Goal: Task Accomplishment & Management: Complete application form

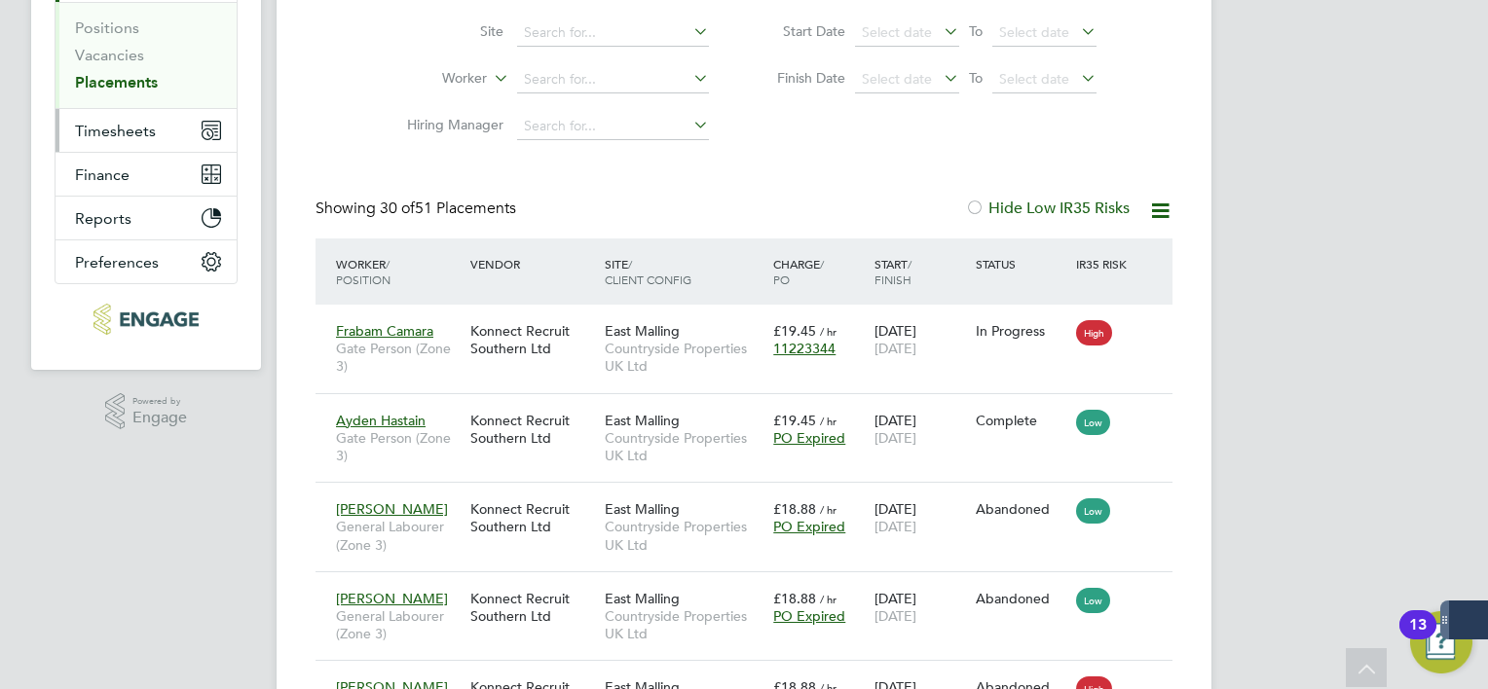
click at [133, 135] on span "Timesheets" at bounding box center [115, 131] width 81 height 18
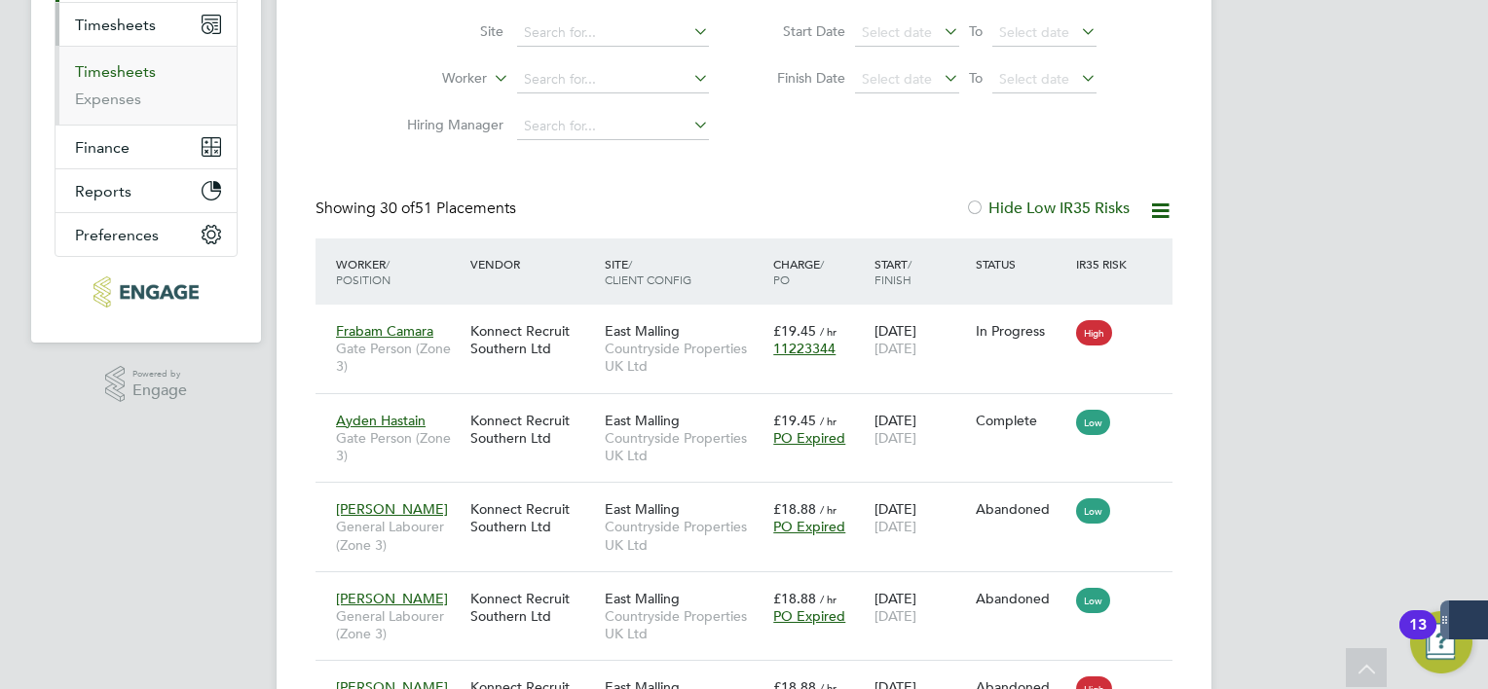
click at [138, 70] on link "Timesheets" at bounding box center [115, 71] width 81 height 18
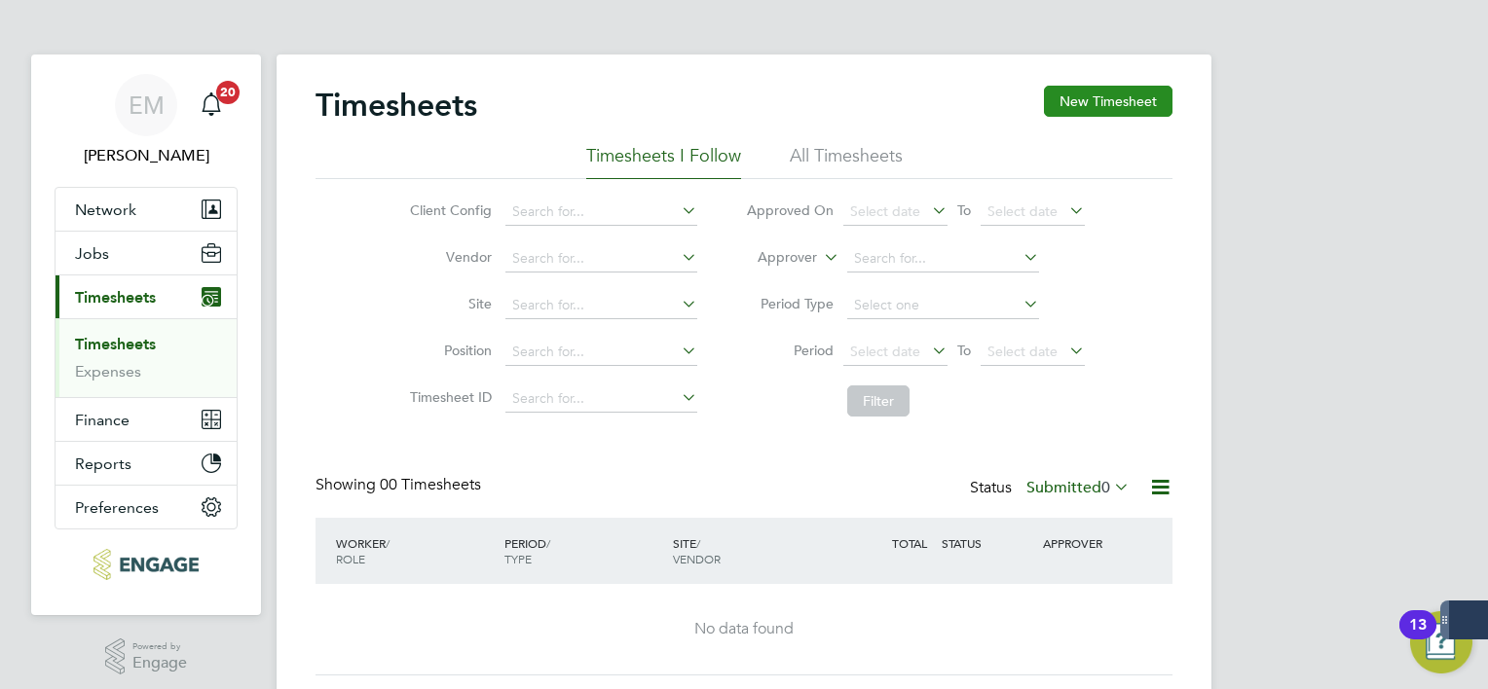
click at [1126, 93] on button "New Timesheet" at bounding box center [1108, 101] width 129 height 31
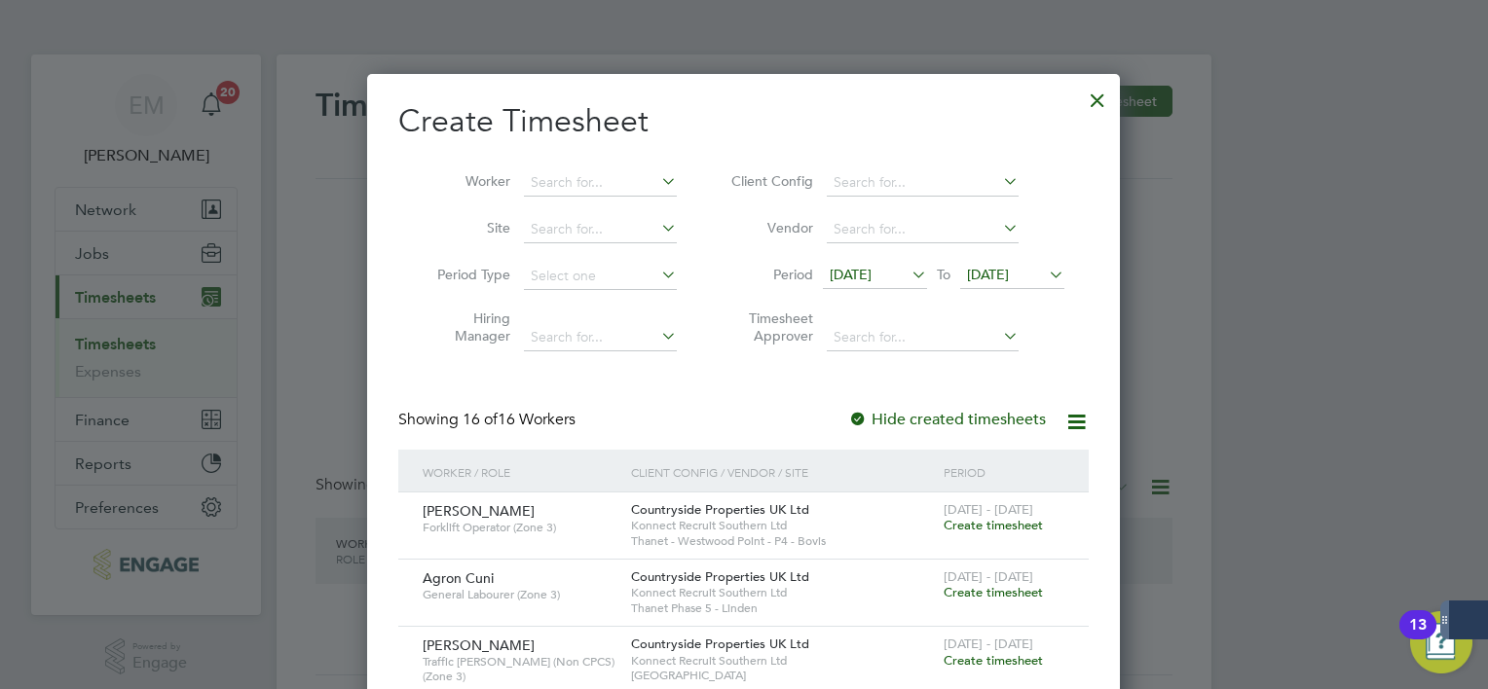
click at [1009, 280] on span "[DATE]" at bounding box center [988, 275] width 42 height 18
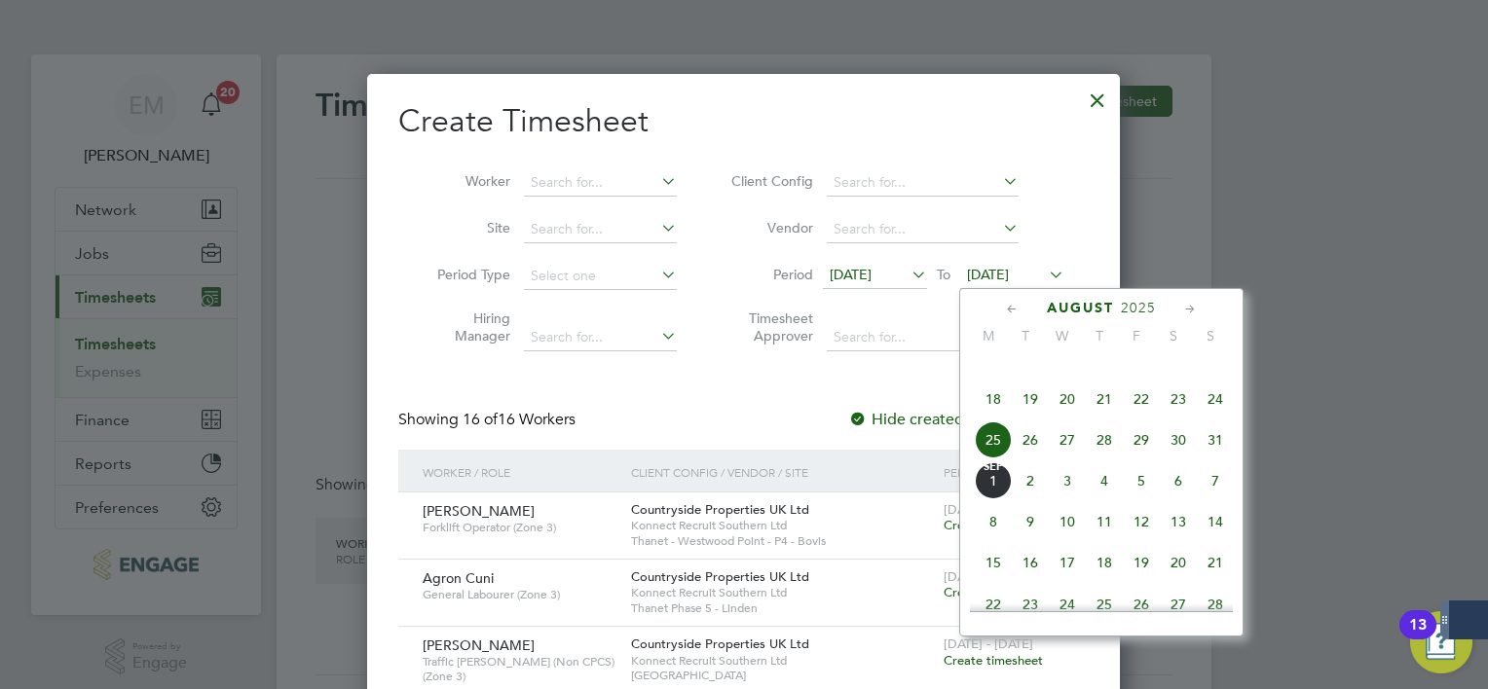
click at [1000, 459] on span "25" at bounding box center [993, 440] width 37 height 37
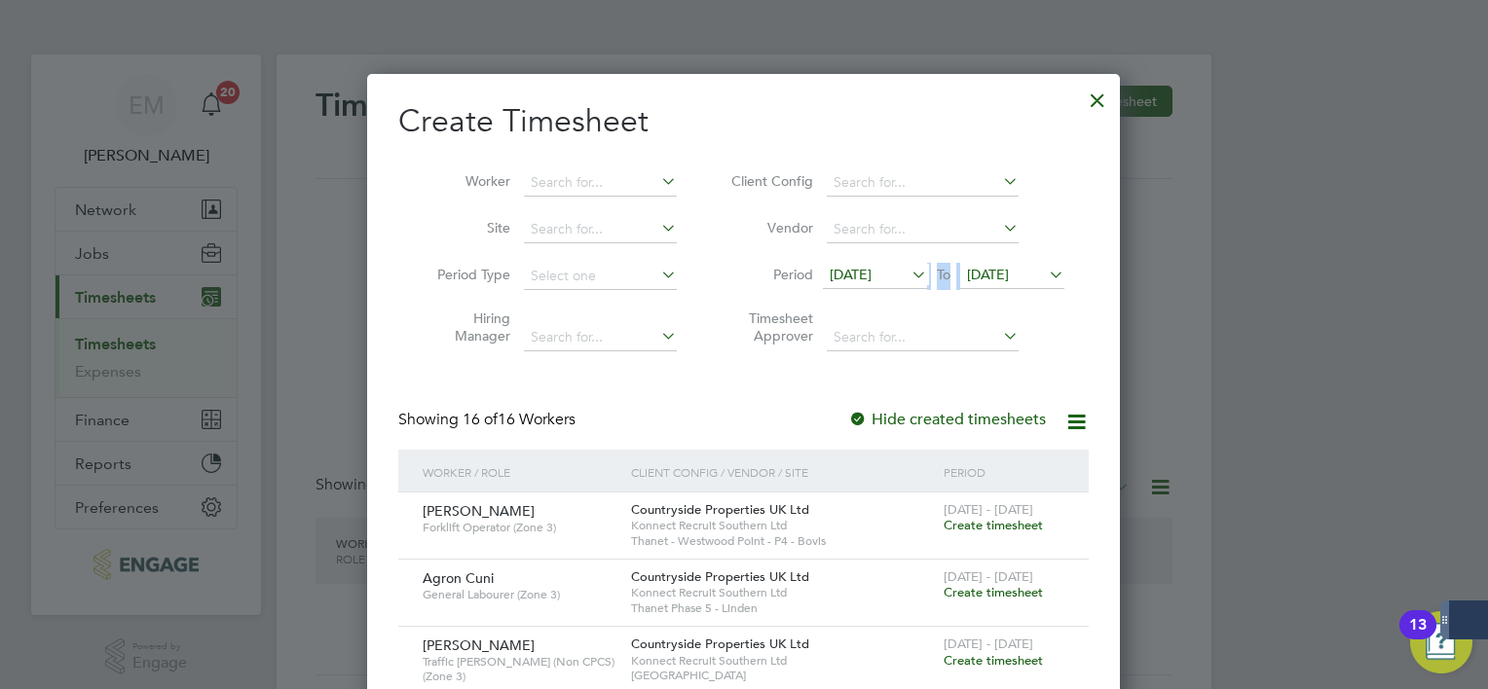
drag, startPoint x: 1011, startPoint y: 257, endPoint x: 1011, endPoint y: 277, distance: 19.5
click at [1011, 277] on li "Period [DATE] To [DATE]" at bounding box center [895, 276] width 388 height 47
click at [1009, 277] on span "[DATE]" at bounding box center [988, 275] width 42 height 18
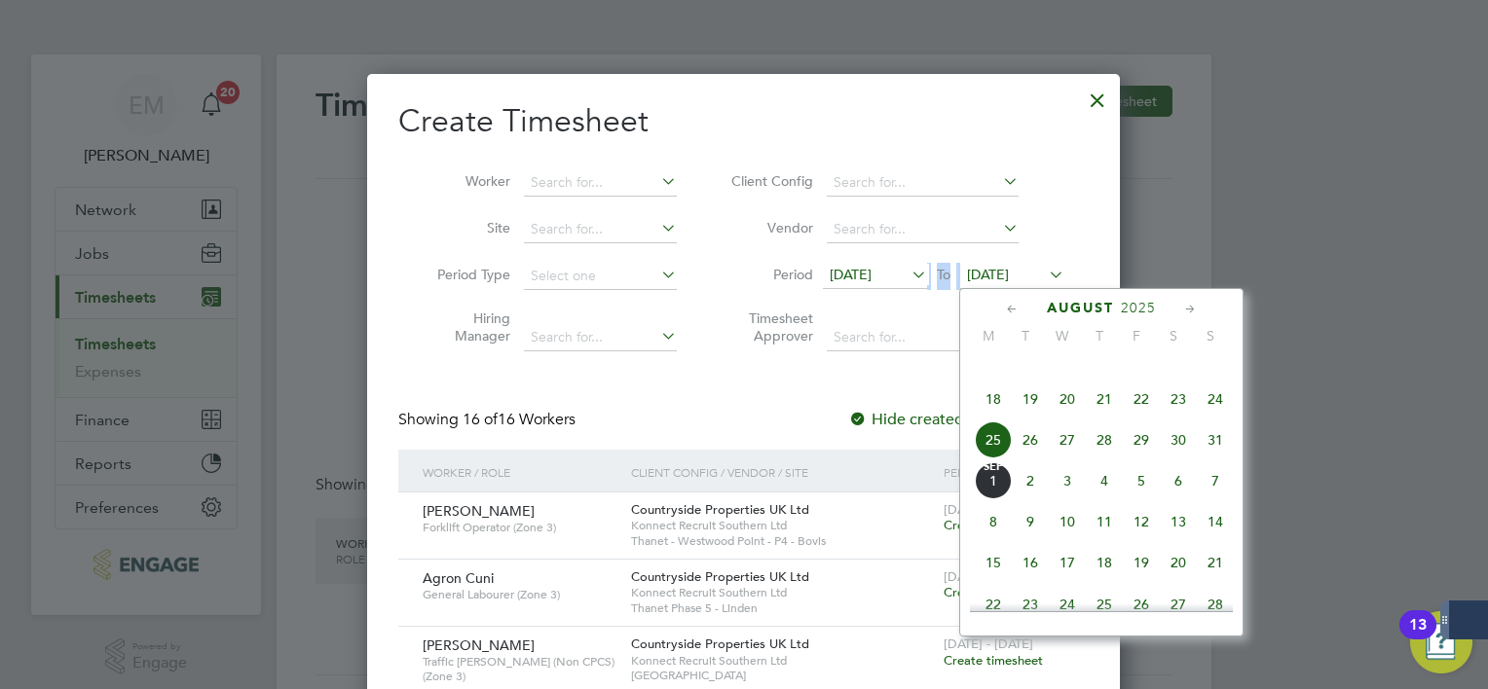
click at [987, 499] on span "[DATE]" at bounding box center [993, 480] width 37 height 37
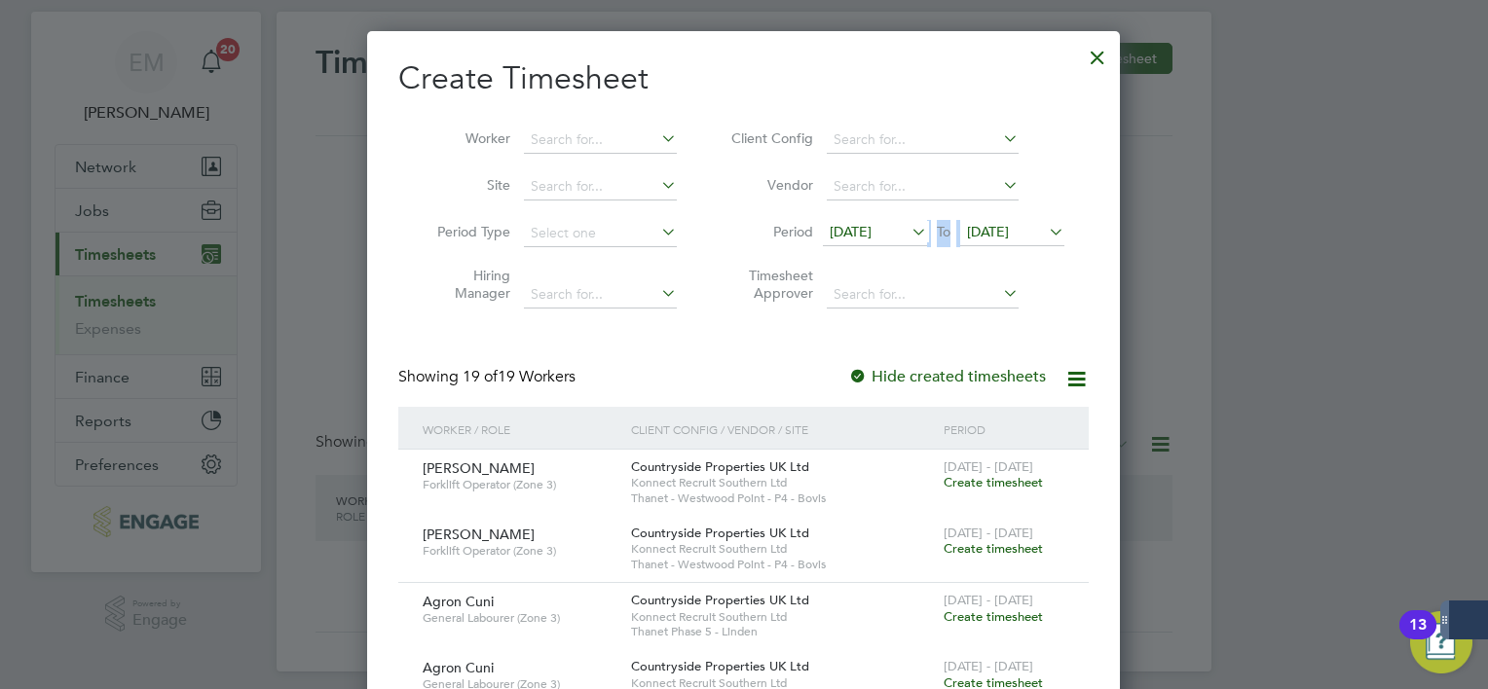
scroll to position [39, 0]
